Goal: Obtain resource: Download file/media

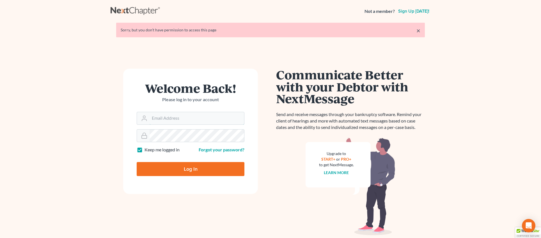
type input "[PERSON_NAME][EMAIL_ADDRESS][DOMAIN_NAME]"
click at [187, 166] on input "Log In" at bounding box center [191, 169] width 108 height 14
type input "Thinking..."
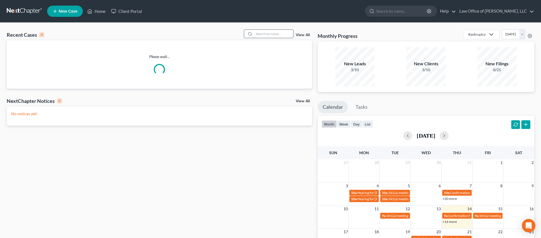
click at [270, 35] on input "search" at bounding box center [273, 34] width 39 height 8
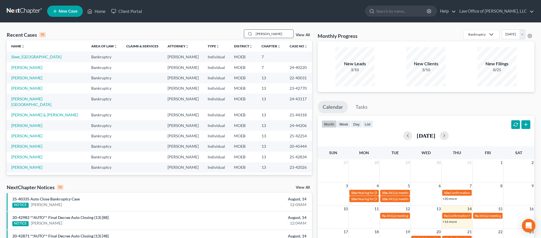
type input "williams"
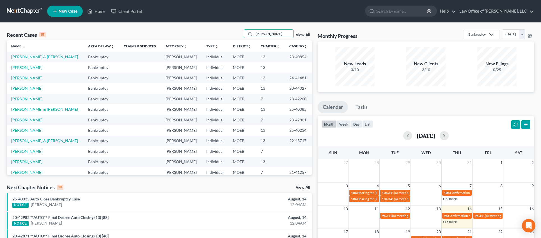
click at [33, 80] on link "Williams, LaToya" at bounding box center [26, 77] width 31 height 5
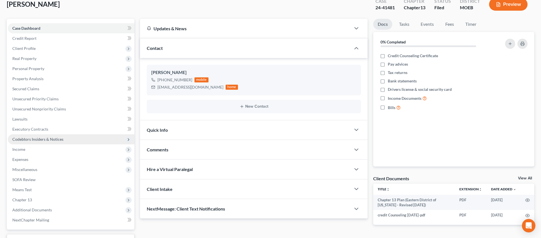
scroll to position [55, 0]
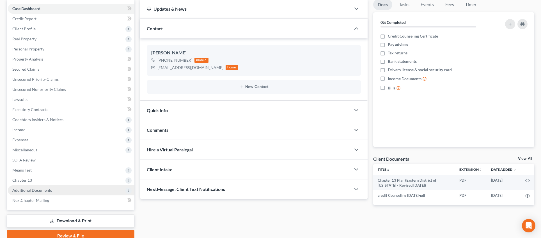
click at [34, 191] on span "Additional Documents" at bounding box center [32, 190] width 40 height 5
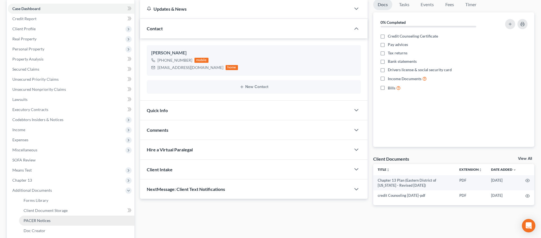
click at [48, 221] on span "PACER Notices" at bounding box center [37, 220] width 27 height 5
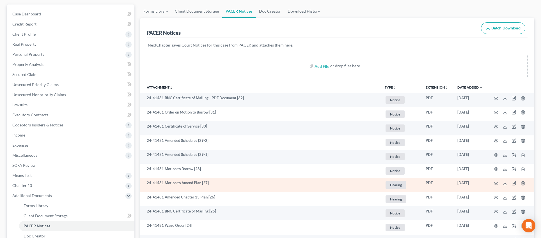
scroll to position [50, 0]
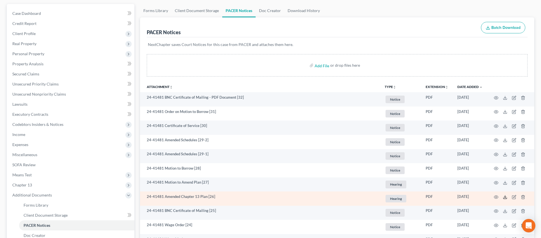
click at [503, 198] on icon at bounding box center [504, 198] width 3 height 1
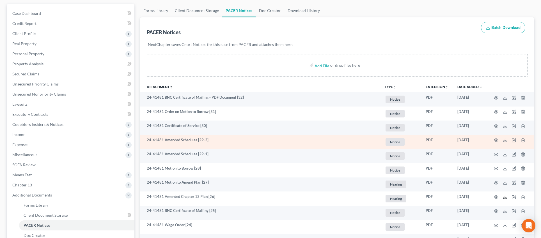
scroll to position [0, 0]
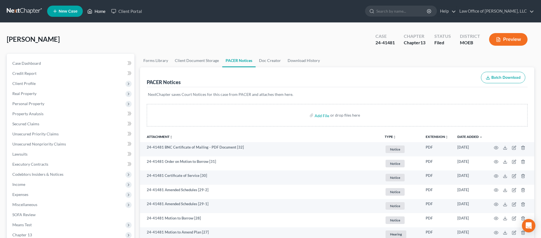
click at [105, 9] on link "Home" at bounding box center [96, 11] width 24 height 10
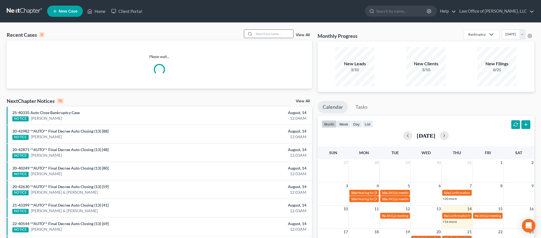
click at [272, 35] on input "search" at bounding box center [273, 34] width 39 height 8
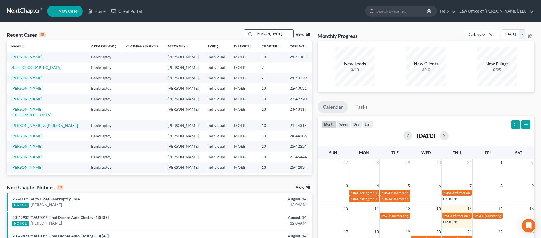
type input "thomas"
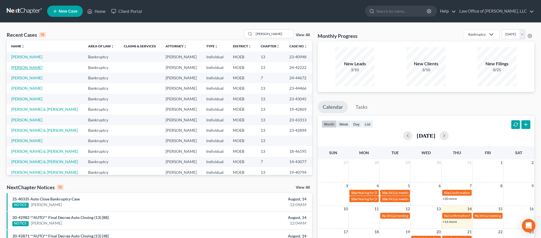
click at [25, 67] on link "Thomas, Giselle" at bounding box center [26, 67] width 31 height 5
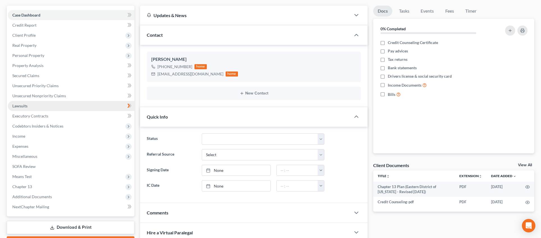
scroll to position [78, 0]
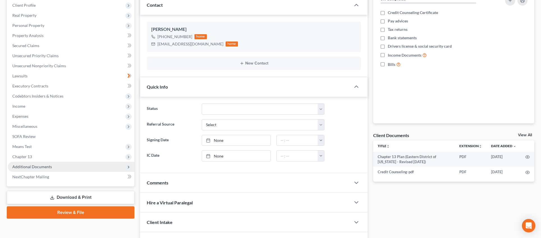
click at [34, 167] on span "Additional Documents" at bounding box center [32, 166] width 40 height 5
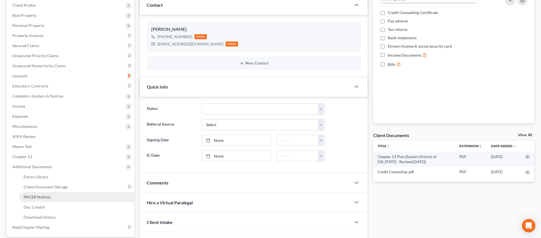
click at [39, 197] on span "PACER Notices" at bounding box center [37, 197] width 27 height 5
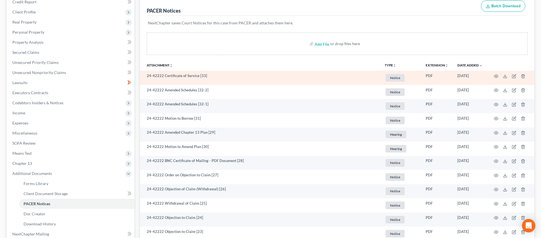
scroll to position [74, 0]
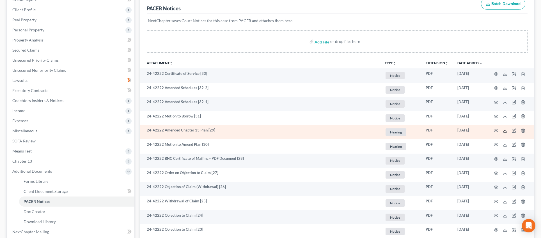
click at [506, 131] on icon at bounding box center [505, 131] width 4 height 4
